Goal: Information Seeking & Learning: Learn about a topic

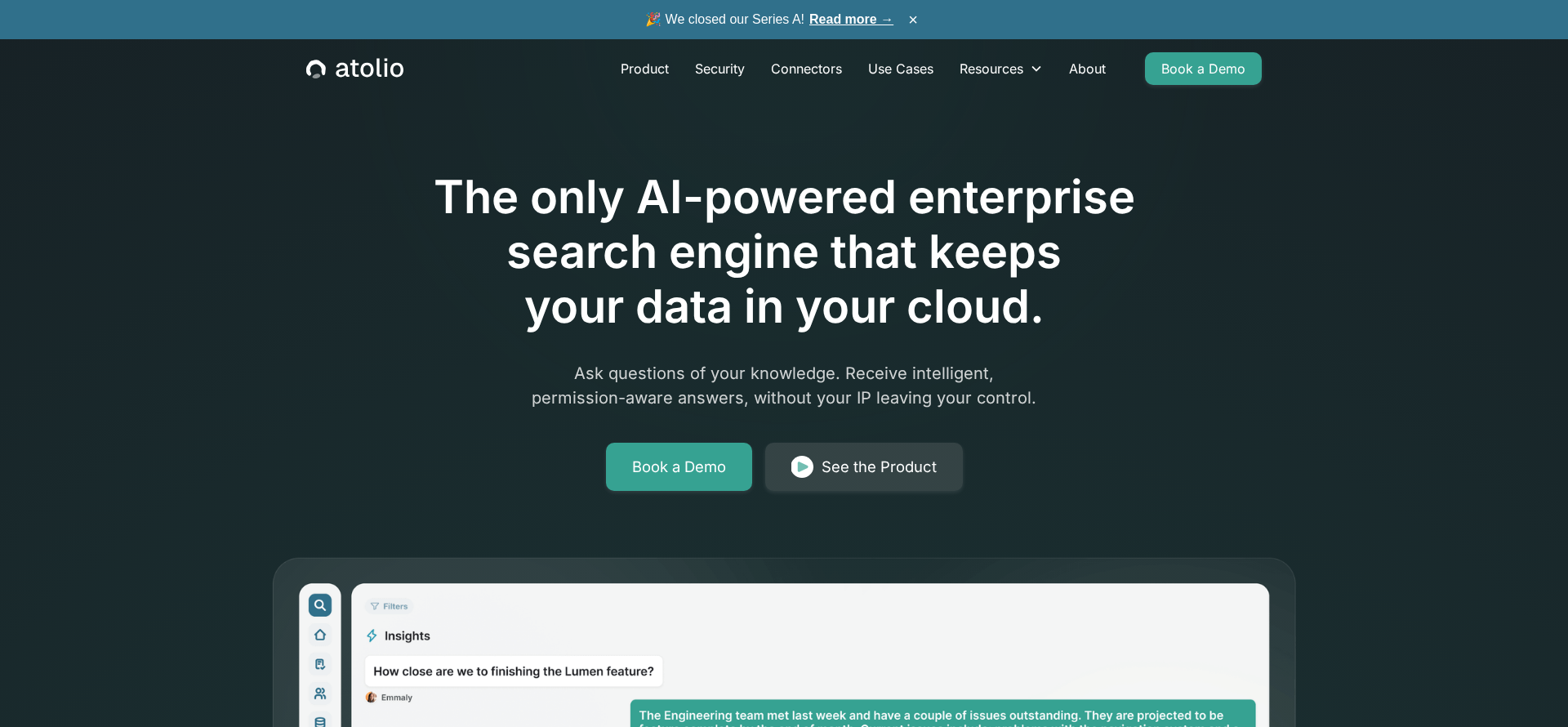
click at [842, 13] on link "Read more →" at bounding box center [851, 19] width 84 height 14
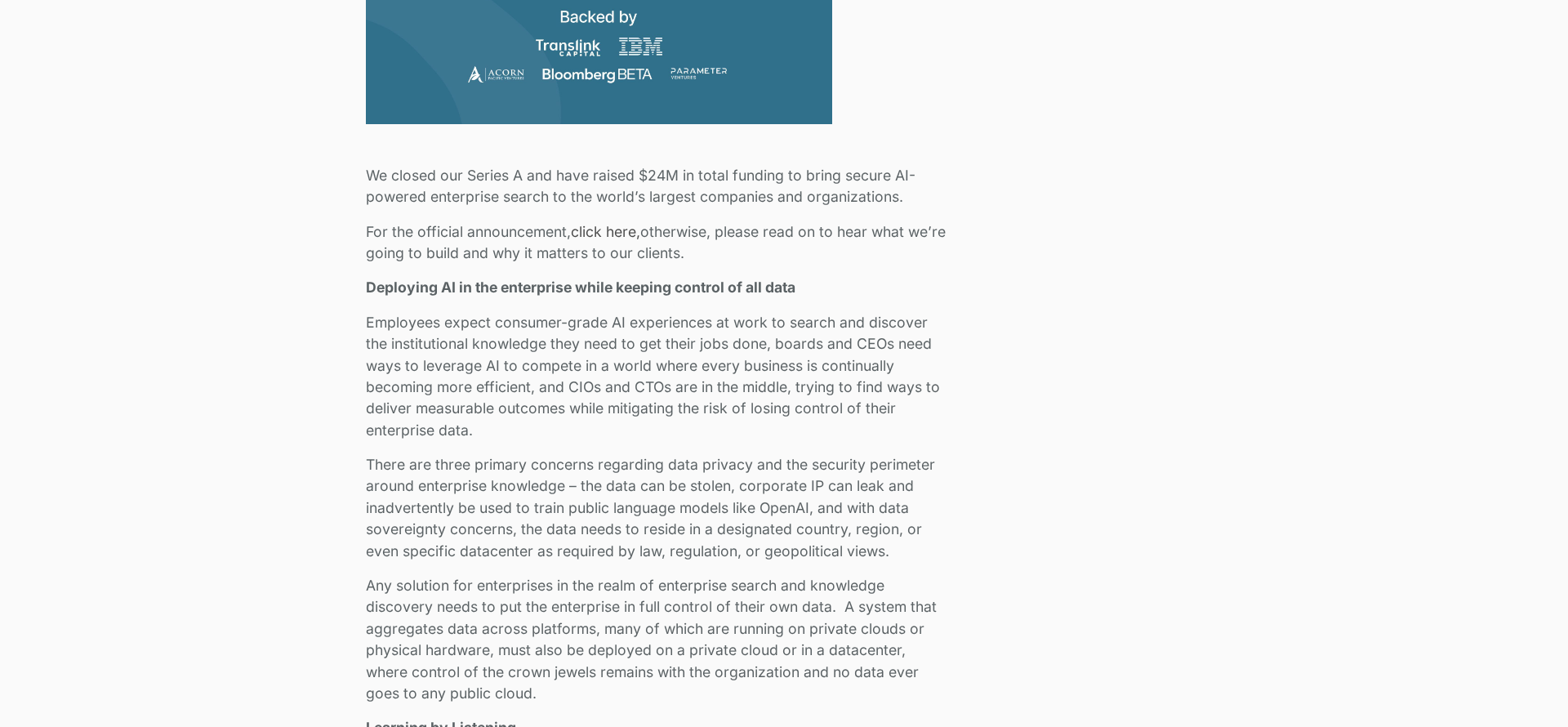
scroll to position [775, 0]
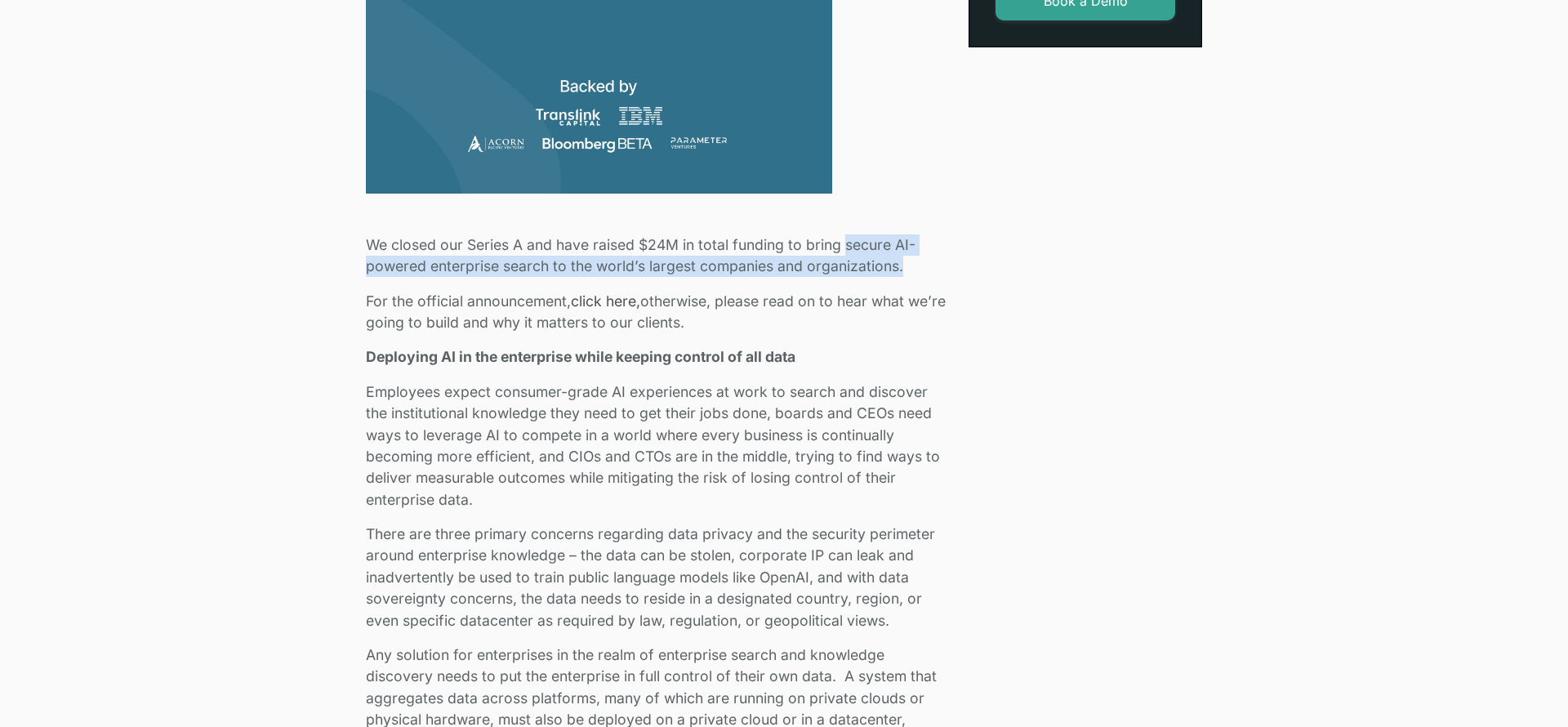
drag, startPoint x: 846, startPoint y: 244, endPoint x: 887, endPoint y: 281, distance: 55.2
click at [902, 268] on p "We closed our Series A and have raised $24M in total funding to bring secure AI…" at bounding box center [657, 256] width 583 height 43
copy p "secure AI-powered enterprise search to the world’s largest companies and organi…"
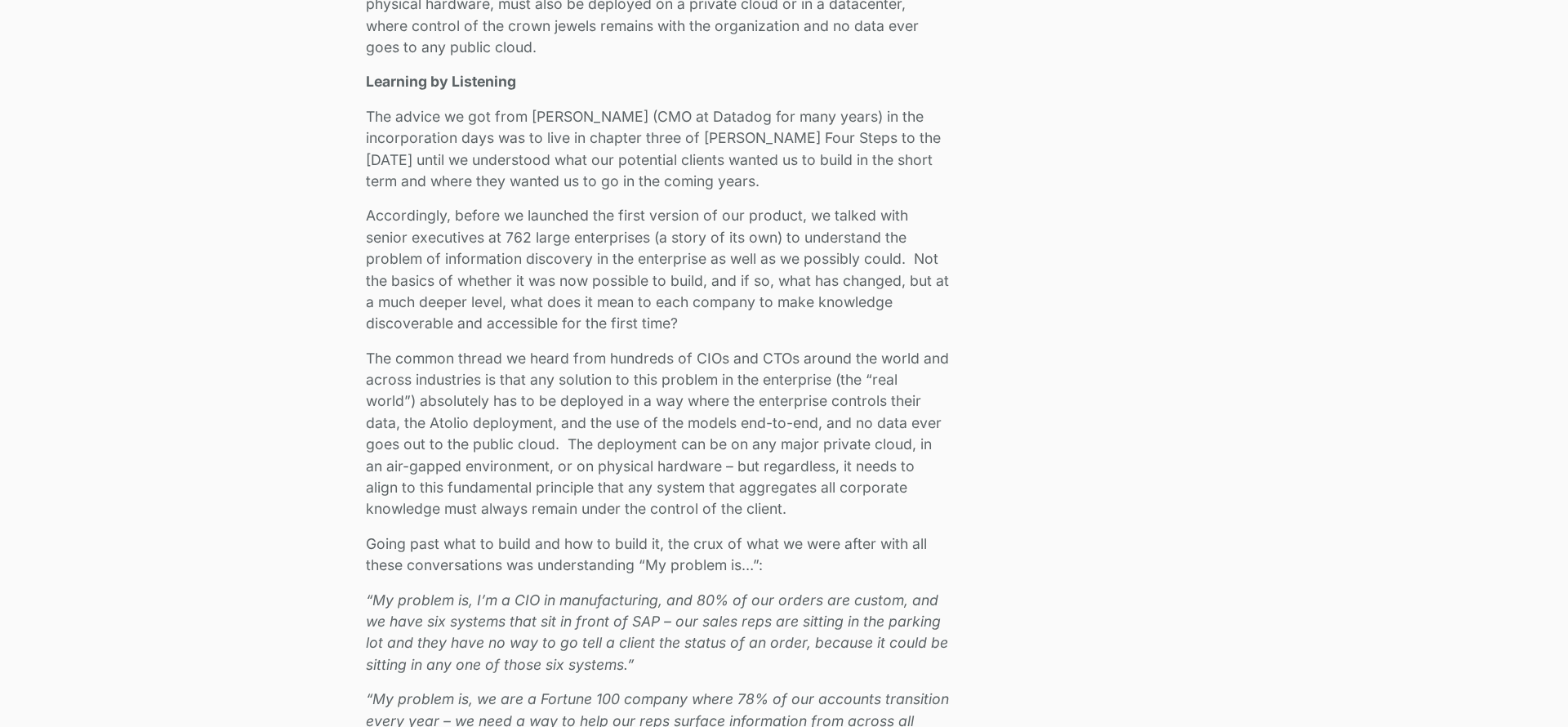
scroll to position [1485, 0]
